Goal: Task Accomplishment & Management: Manage account settings

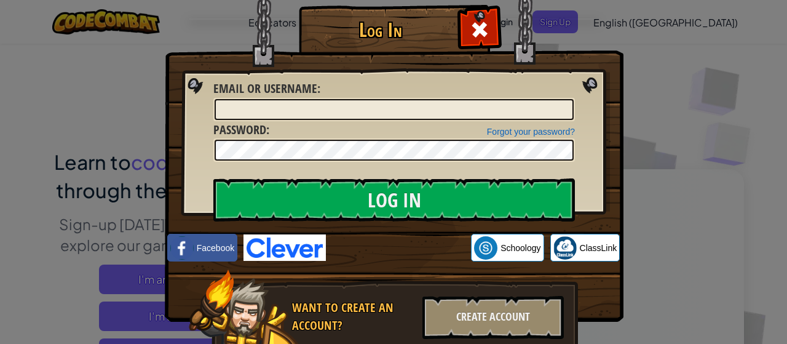
click at [492, 14] on img at bounding box center [394, 143] width 459 height 358
click at [478, 26] on span at bounding box center [480, 30] width 20 height 20
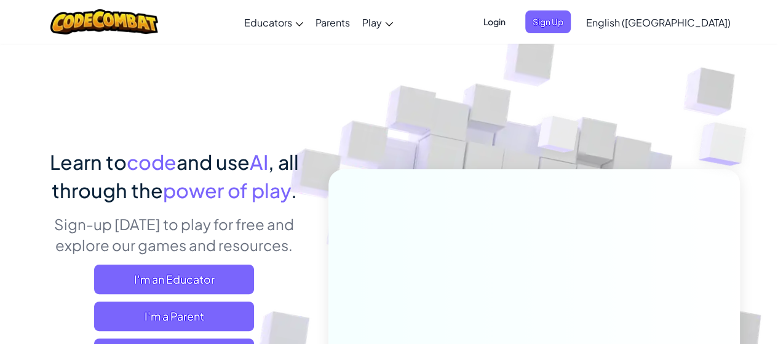
click at [513, 26] on span "Login" at bounding box center [494, 21] width 37 height 23
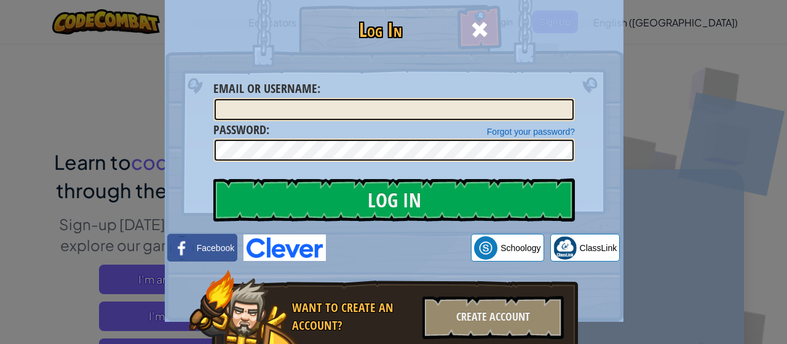
drag, startPoint x: 558, startPoint y: 368, endPoint x: 521, endPoint y: 368, distance: 36.3
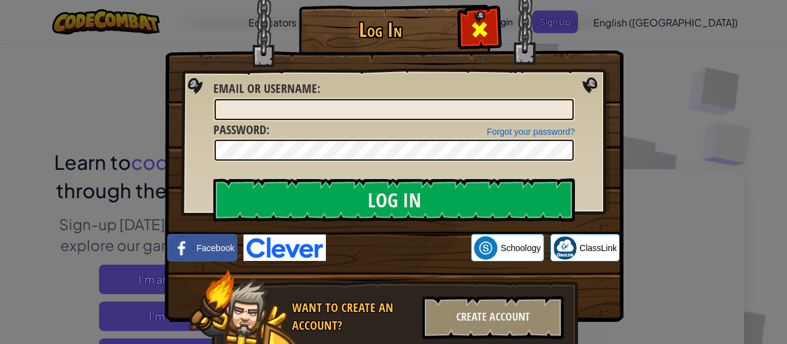
click at [465, 37] on div at bounding box center [479, 28] width 39 height 39
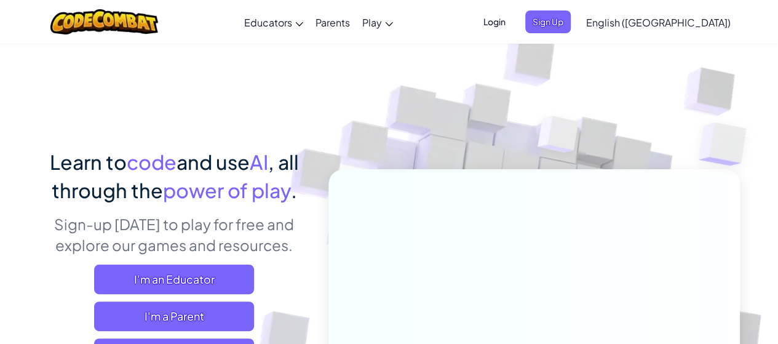
click at [513, 24] on span "Login" at bounding box center [494, 21] width 37 height 23
